Goal: Transaction & Acquisition: Subscribe to service/newsletter

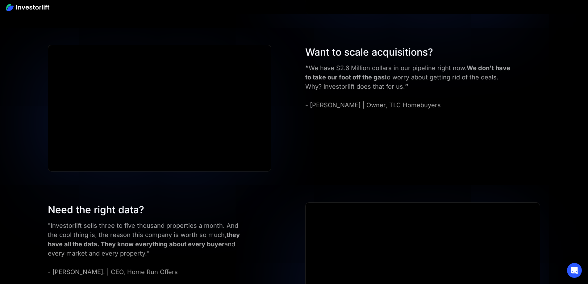
scroll to position [2731, 0]
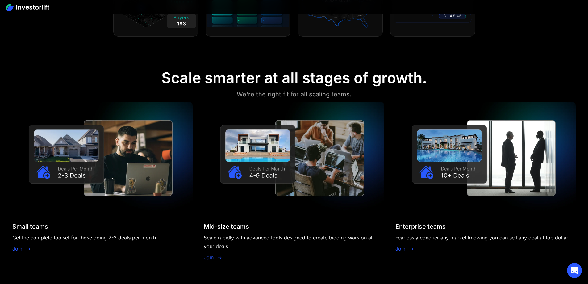
scroll to position [556, 0]
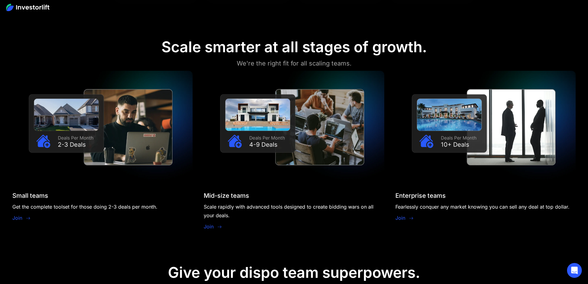
click at [22, 214] on link "Join" at bounding box center [17, 217] width 10 height 7
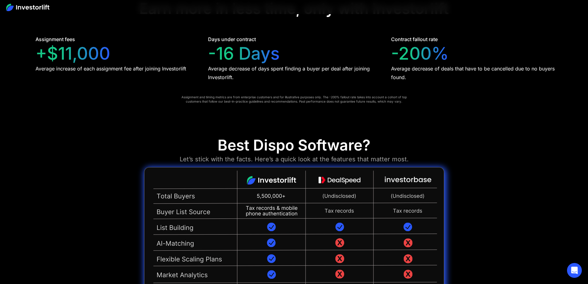
scroll to position [1417, 0]
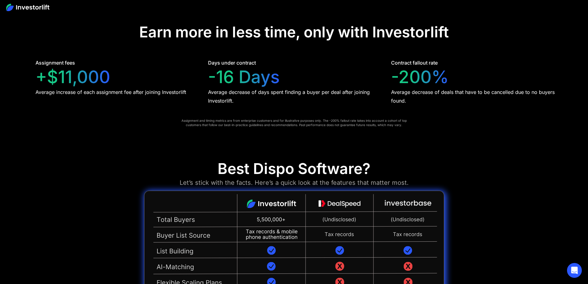
scroll to position [1450, 0]
